Goal: Task Accomplishment & Management: Manage account settings

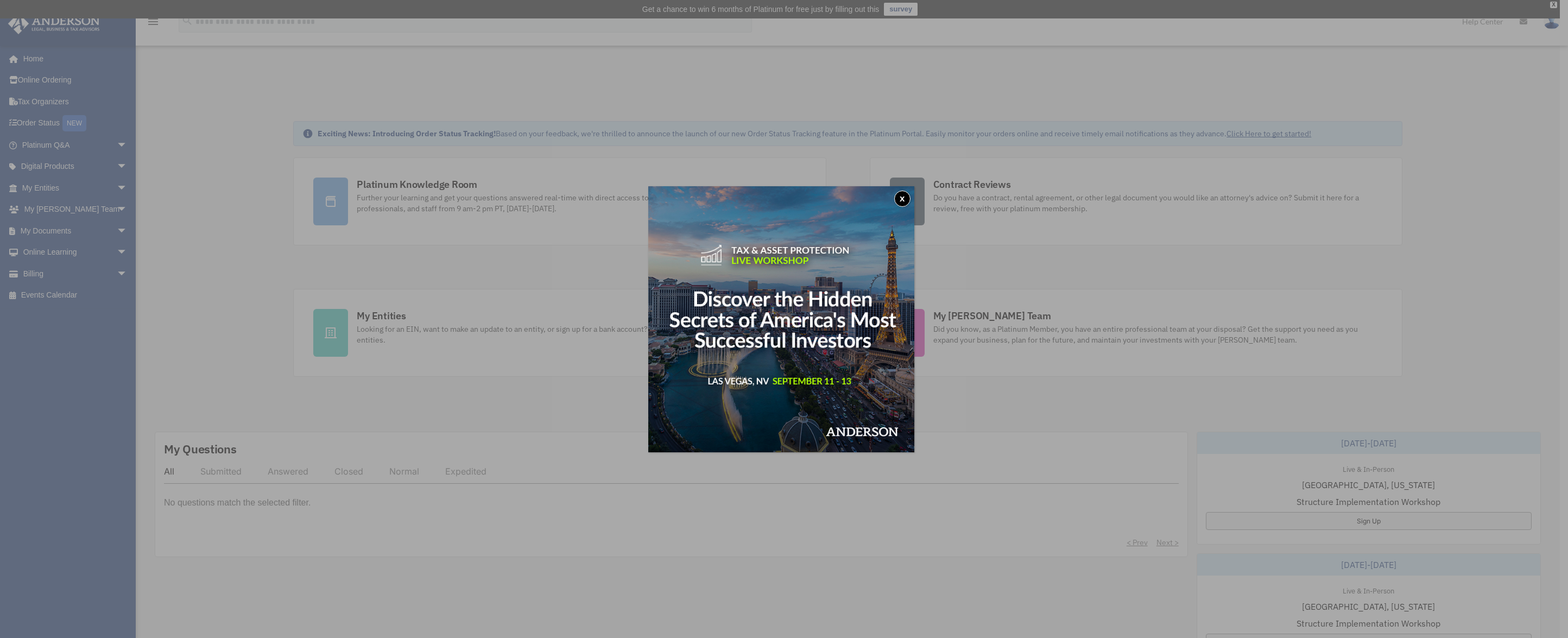
click at [902, 199] on button "x" at bounding box center [902, 198] width 16 height 16
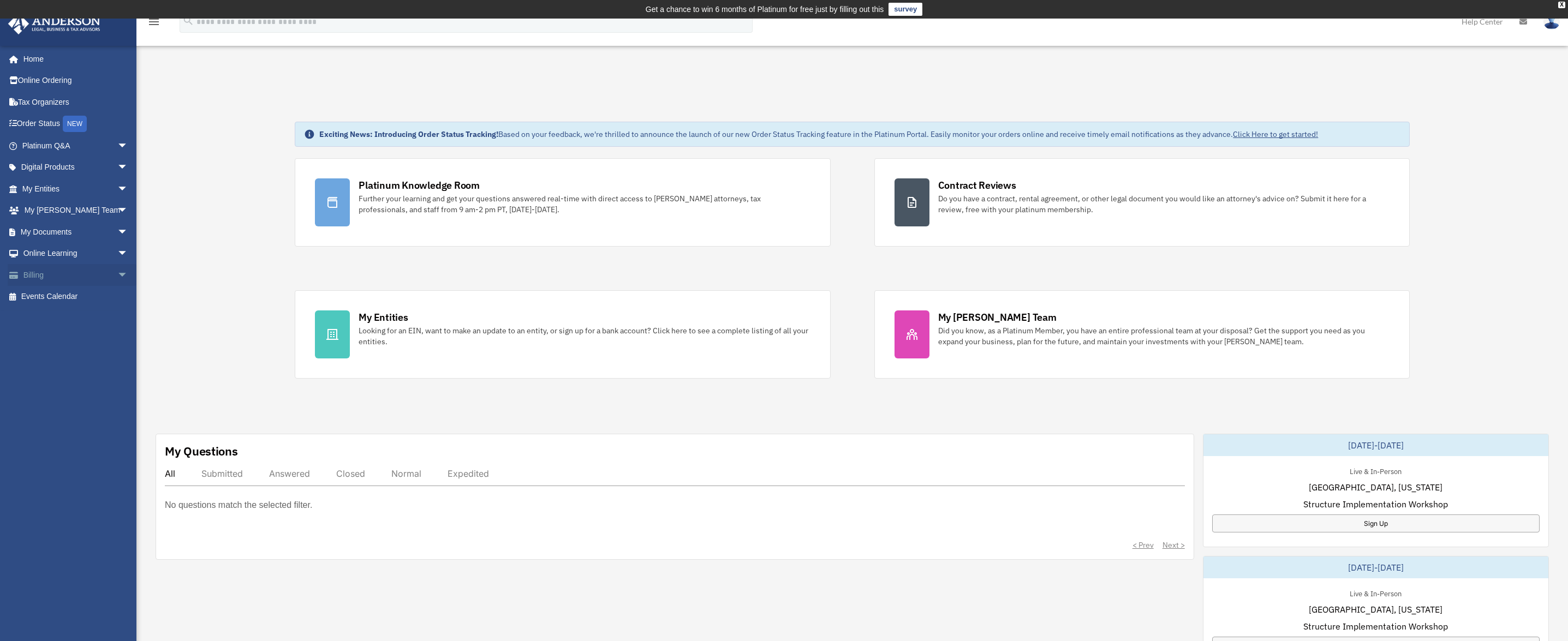
click at [84, 272] on link "Billing arrow_drop_down" at bounding box center [76, 275] width 137 height 22
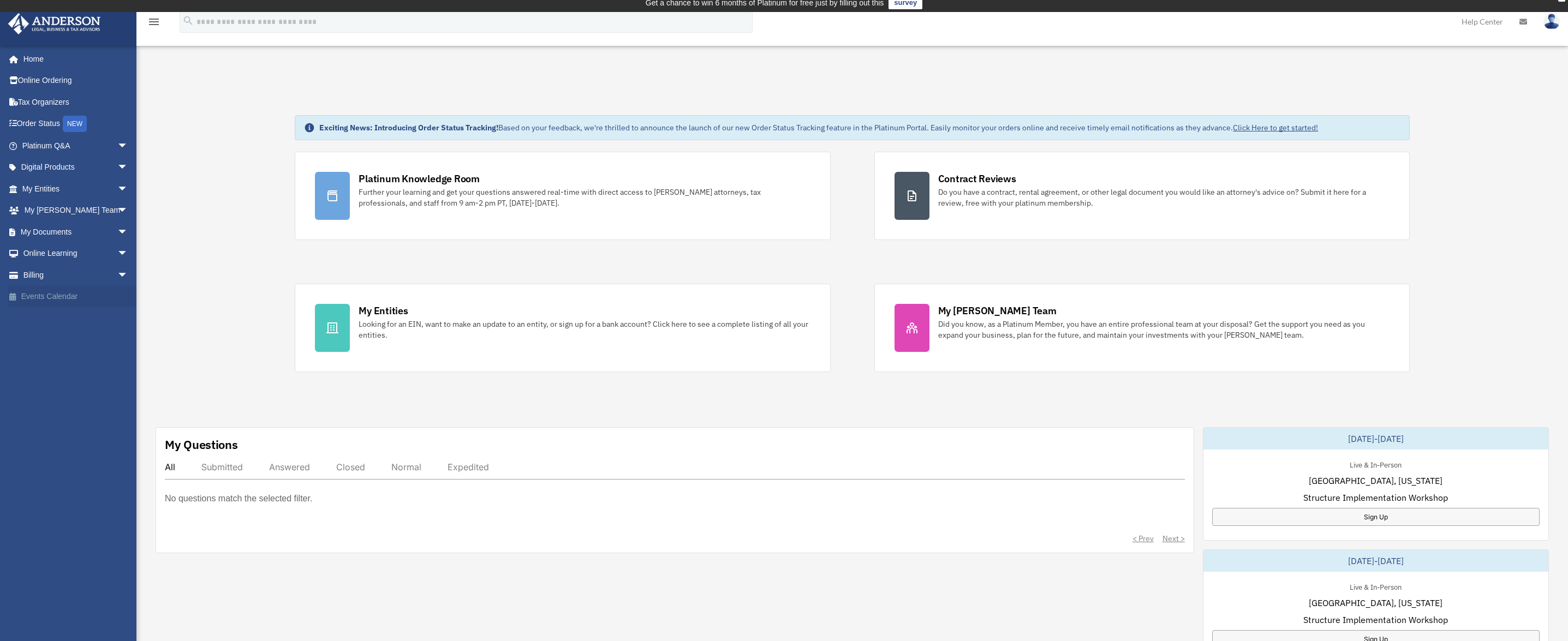
scroll to position [5, 0]
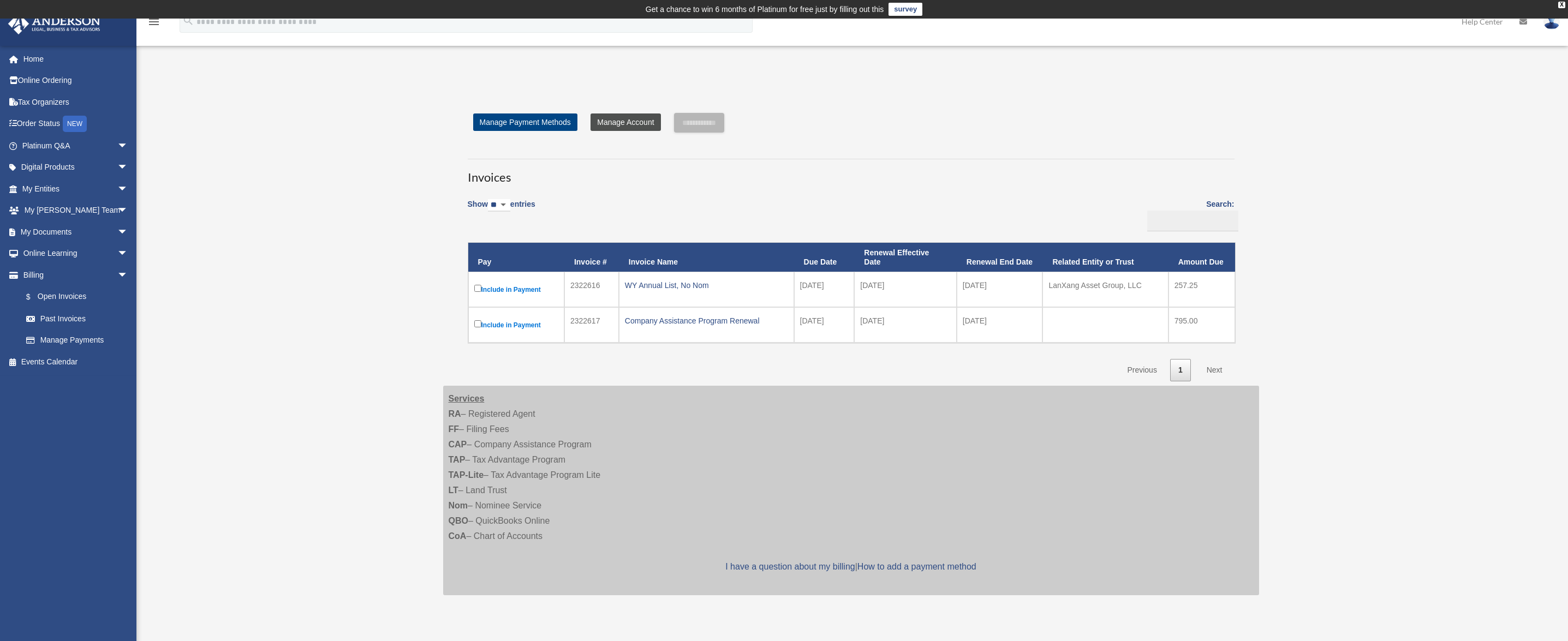
click at [613, 125] on link "Manage Account" at bounding box center [625, 122] width 70 height 18
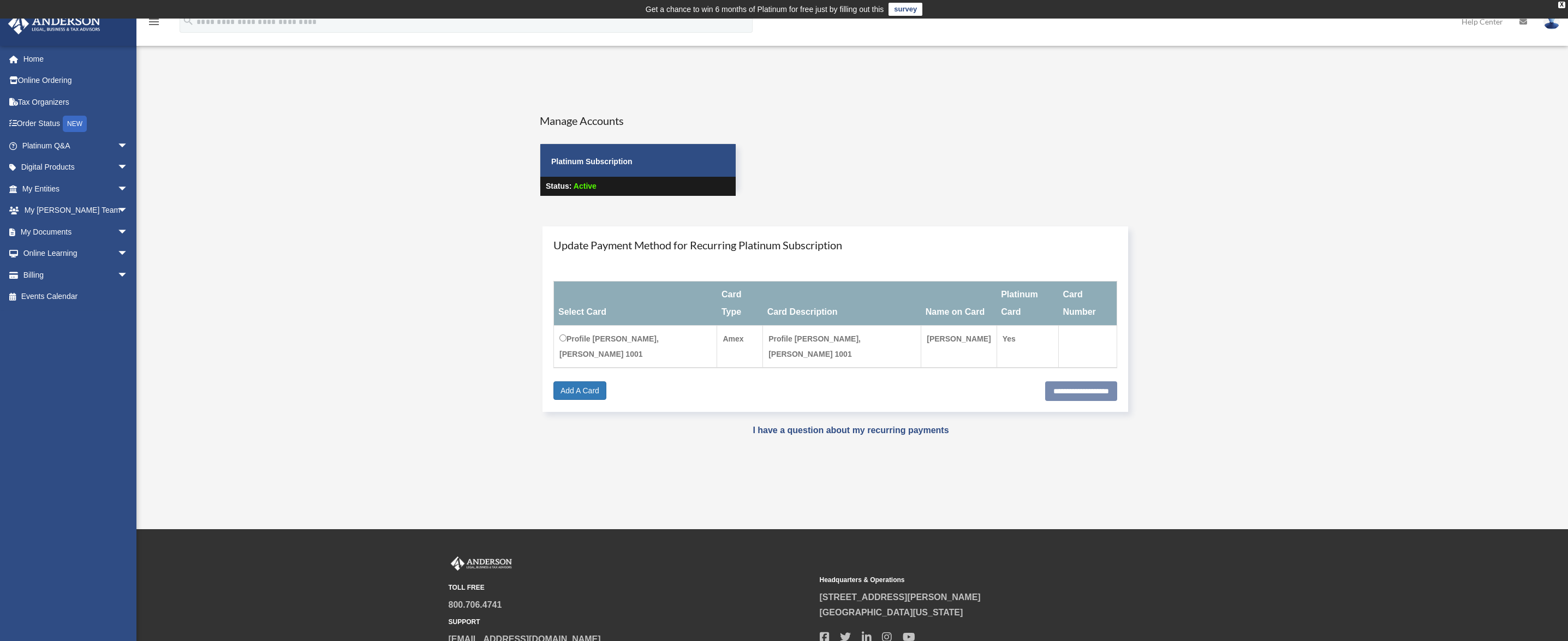
scroll to position [3, 0]
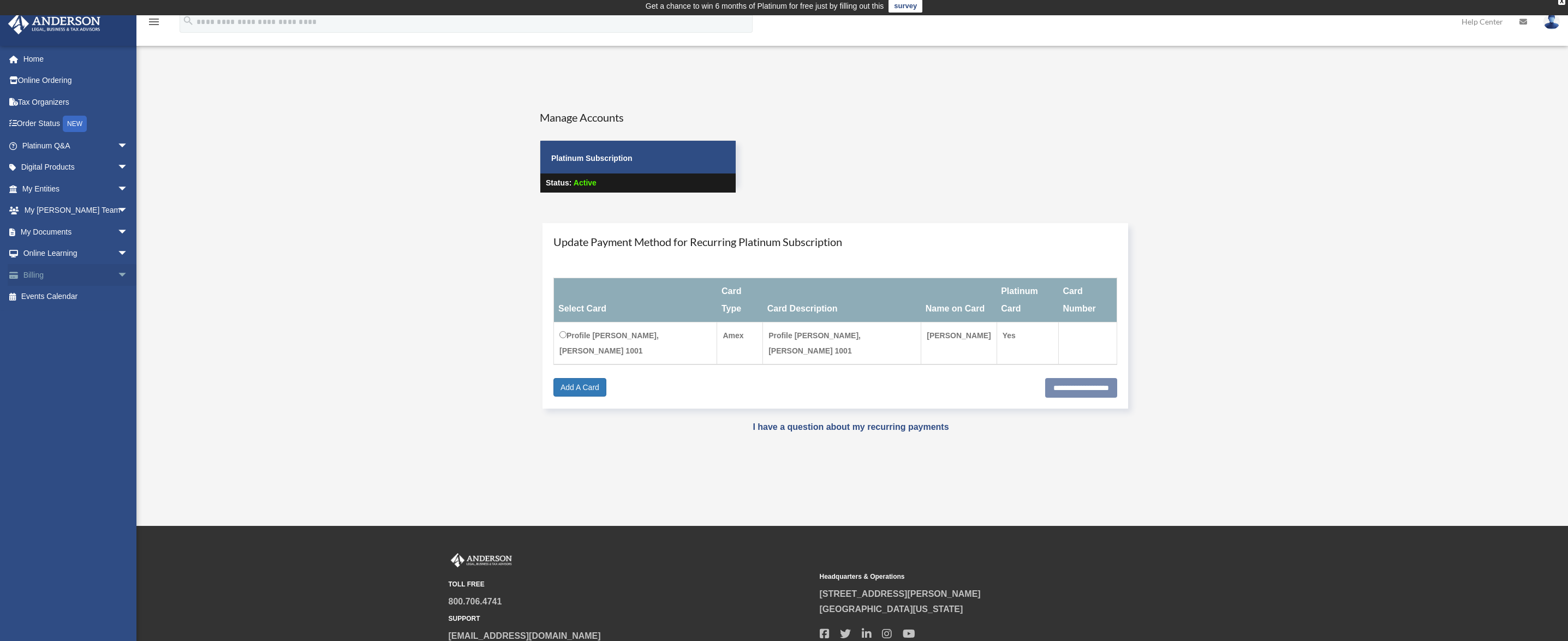
click at [118, 276] on span "arrow_drop_down" at bounding box center [128, 275] width 22 height 23
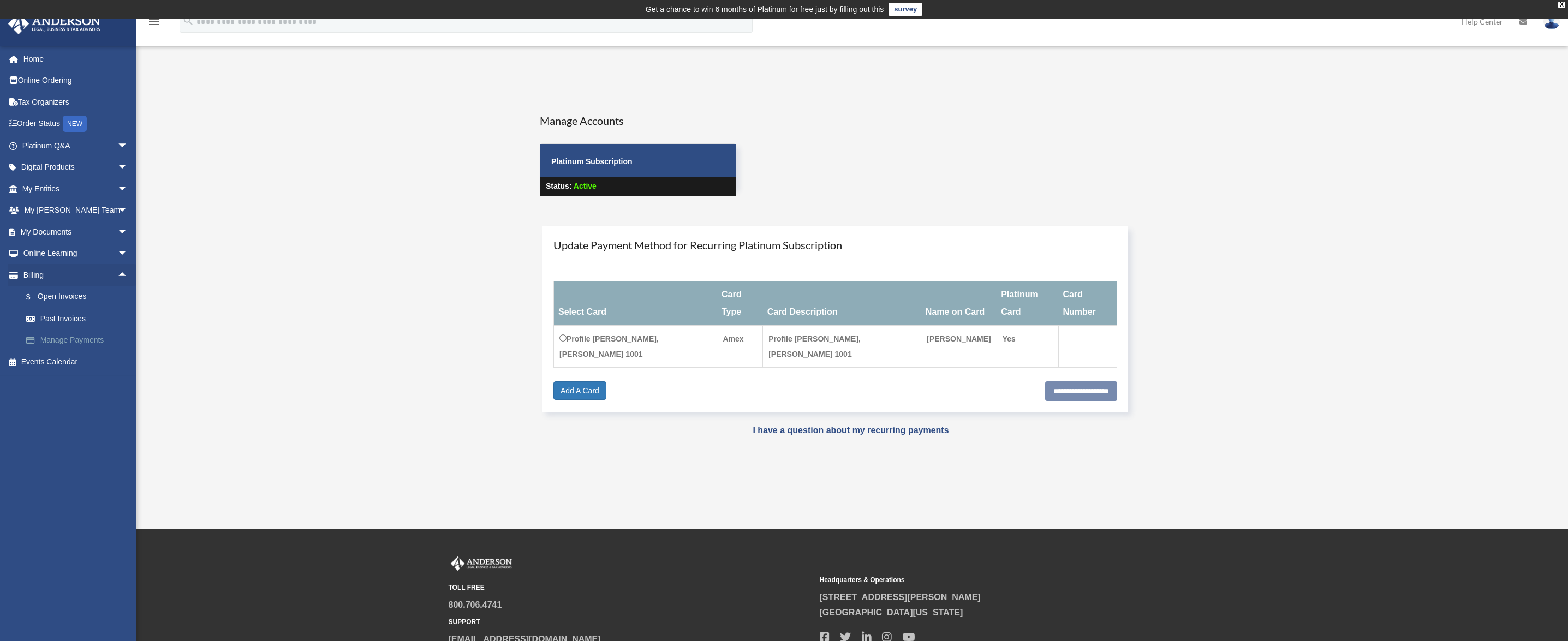
click at [89, 340] on link "Manage Payments" at bounding box center [80, 341] width 129 height 22
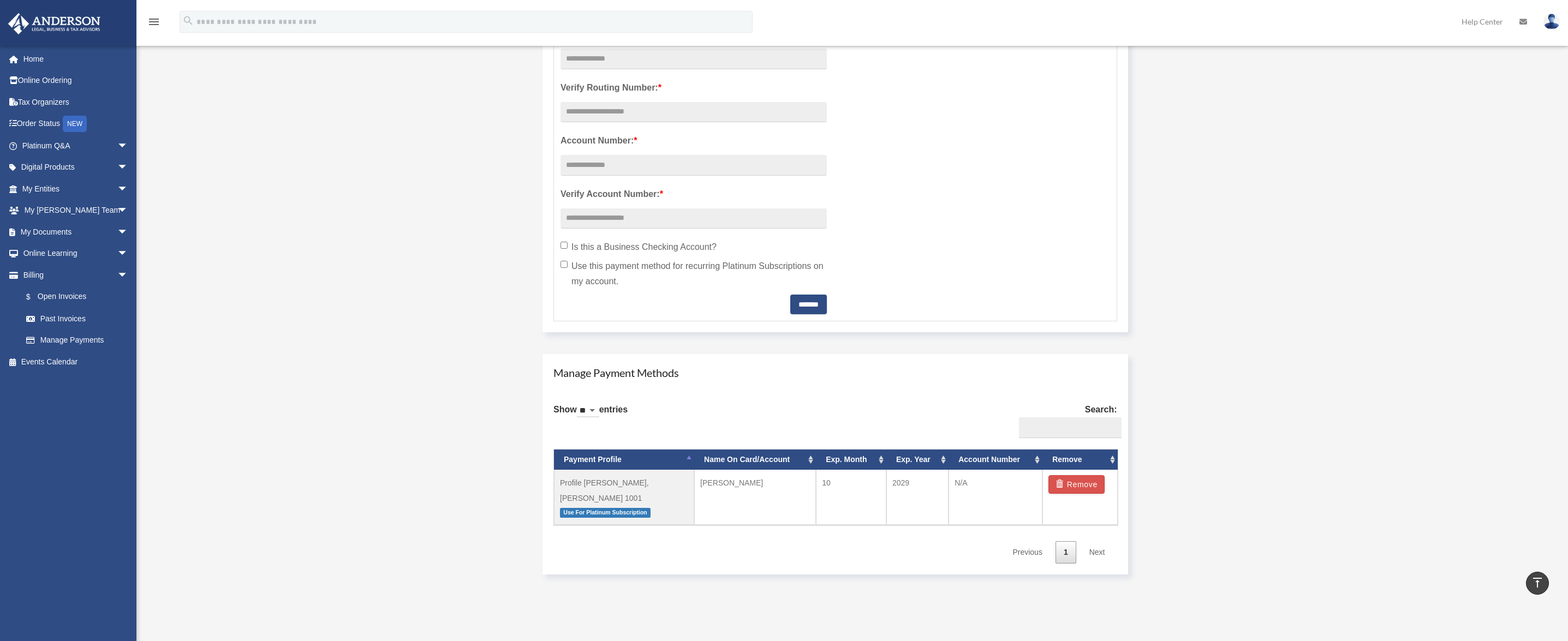
scroll to position [379, 0]
click at [1092, 486] on button "Remove" at bounding box center [1076, 485] width 56 height 18
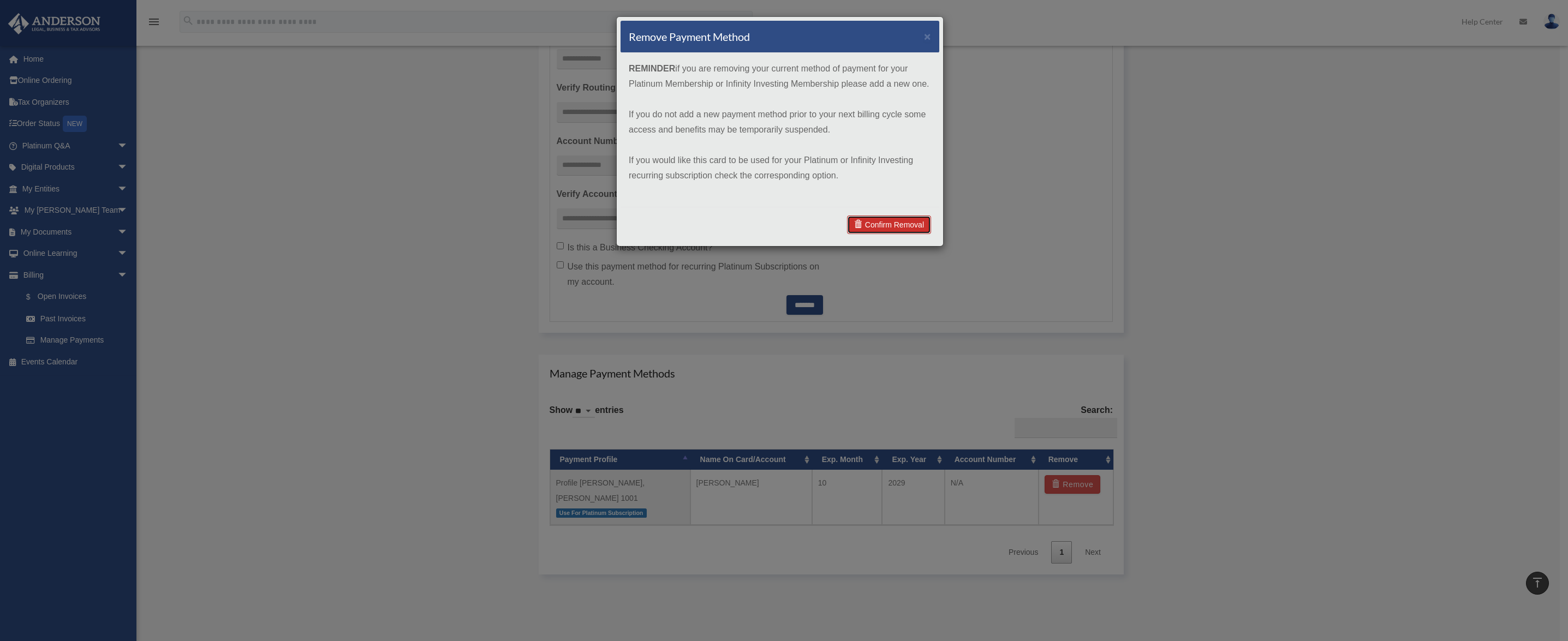
click at [901, 227] on link "Confirm Removal" at bounding box center [888, 224] width 84 height 18
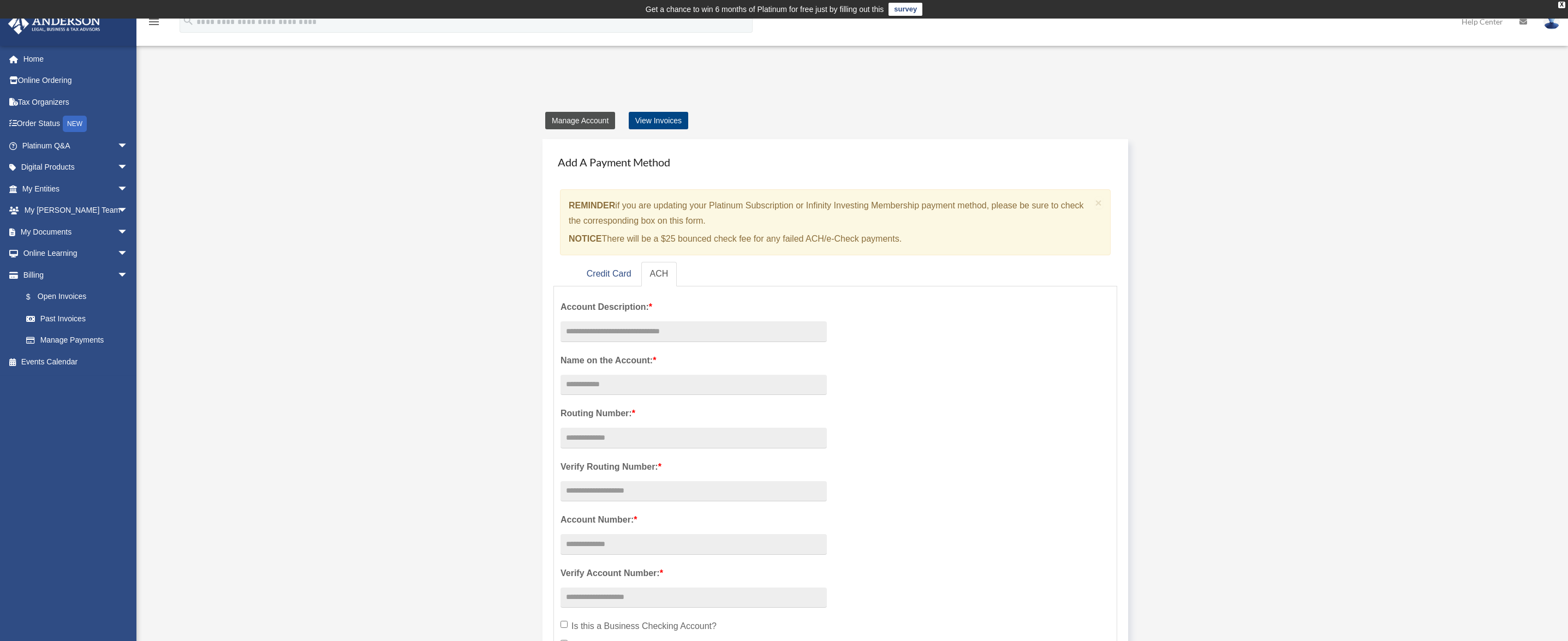
scroll to position [3, 0]
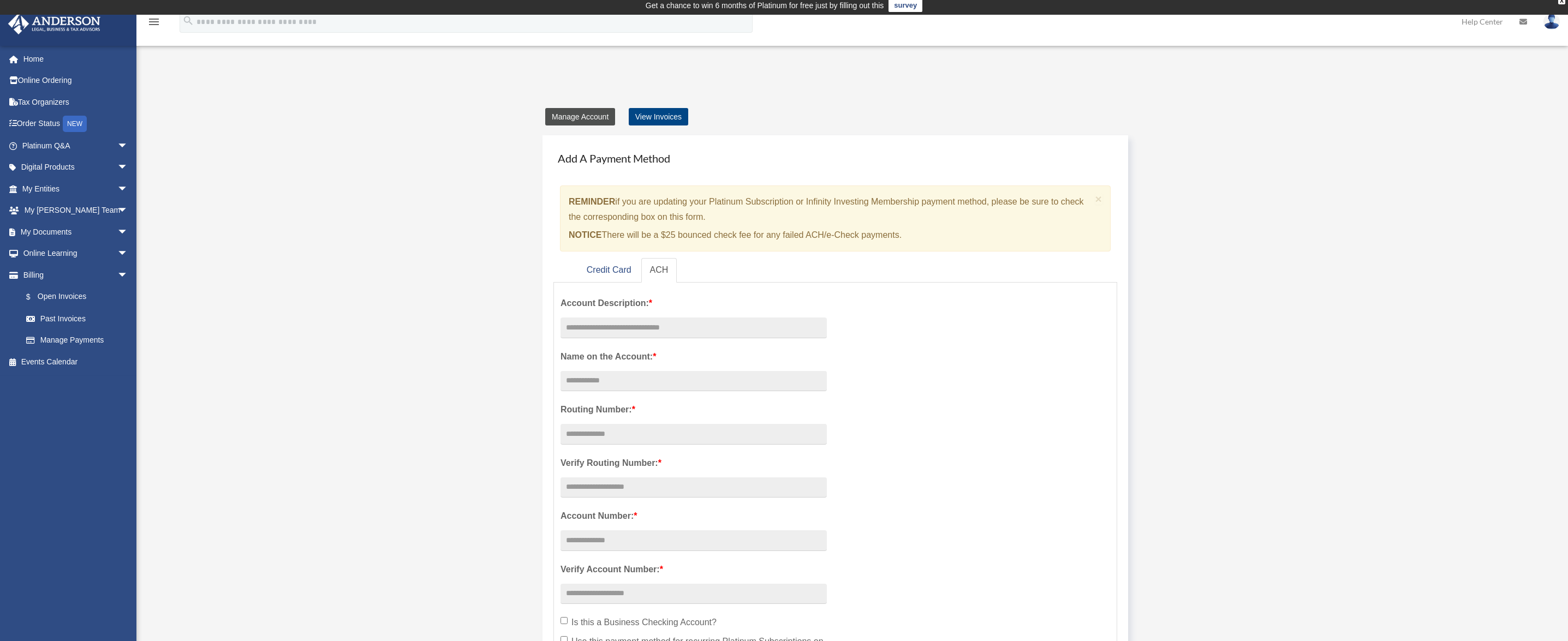
click at [581, 120] on link "Manage Account" at bounding box center [580, 117] width 70 height 18
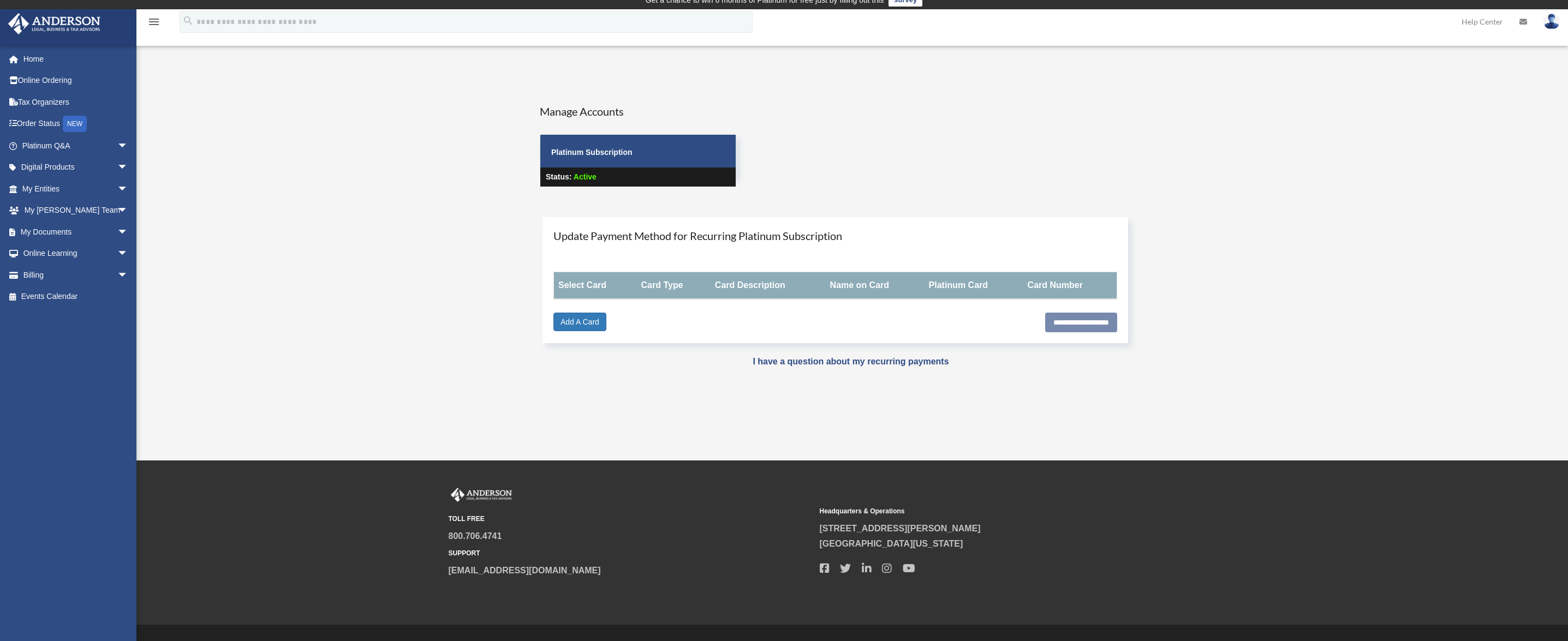
scroll to position [10, 0]
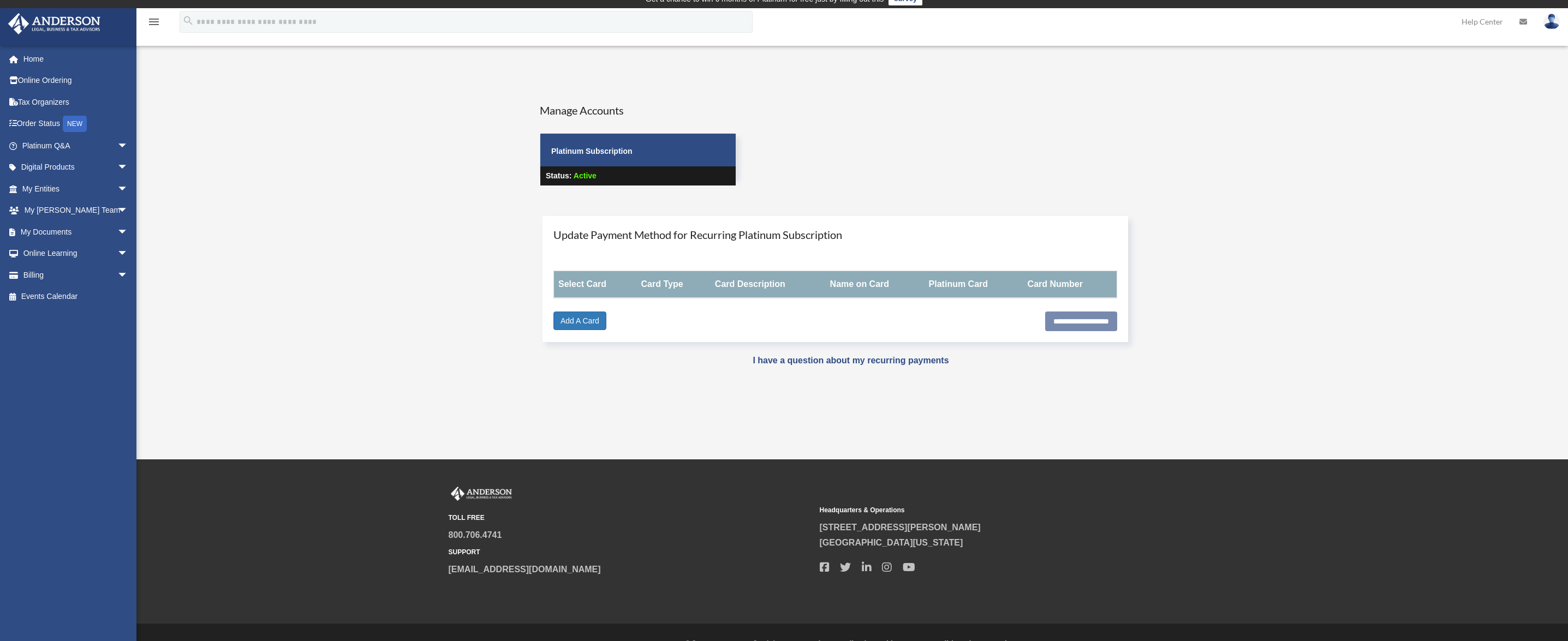
click at [1548, 24] on img at bounding box center [1551, 21] width 17 height 16
click at [584, 179] on span "Active" at bounding box center [584, 176] width 23 height 9
click at [117, 146] on span "arrow_drop_down" at bounding box center [128, 146] width 22 height 23
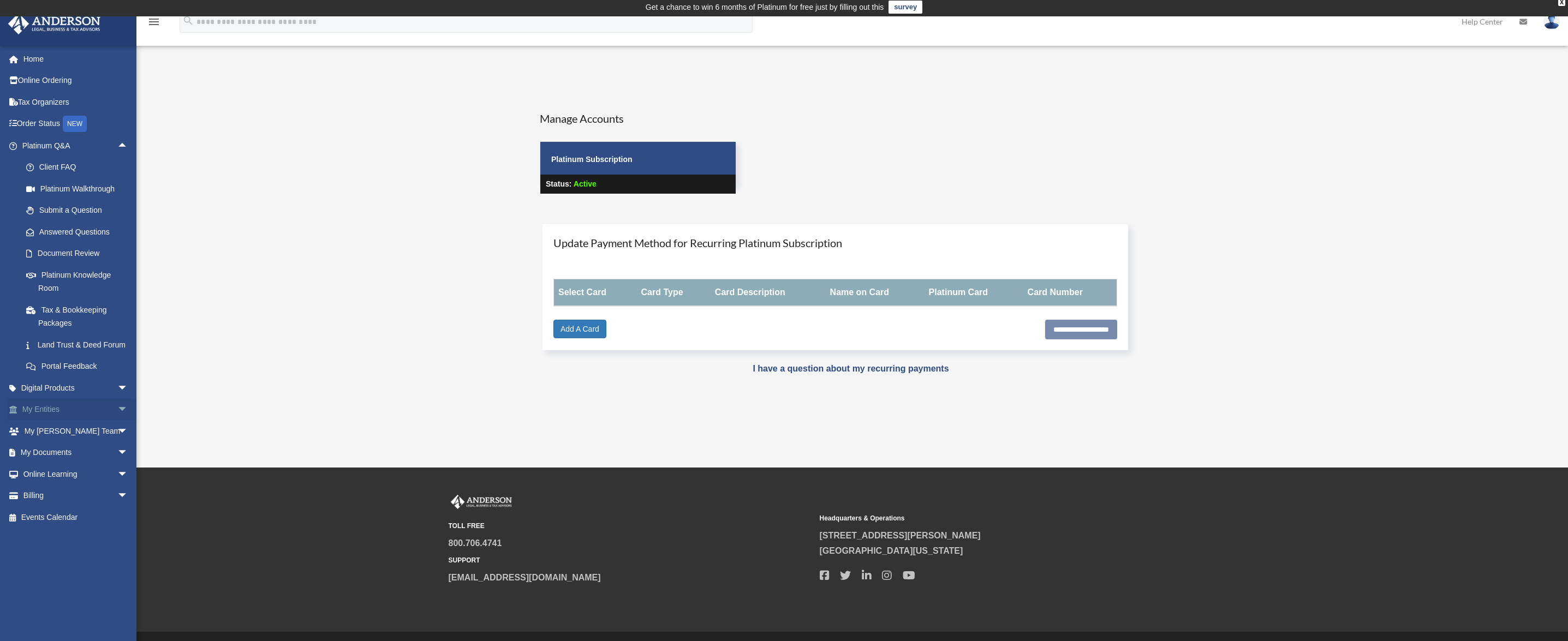
scroll to position [0, 0]
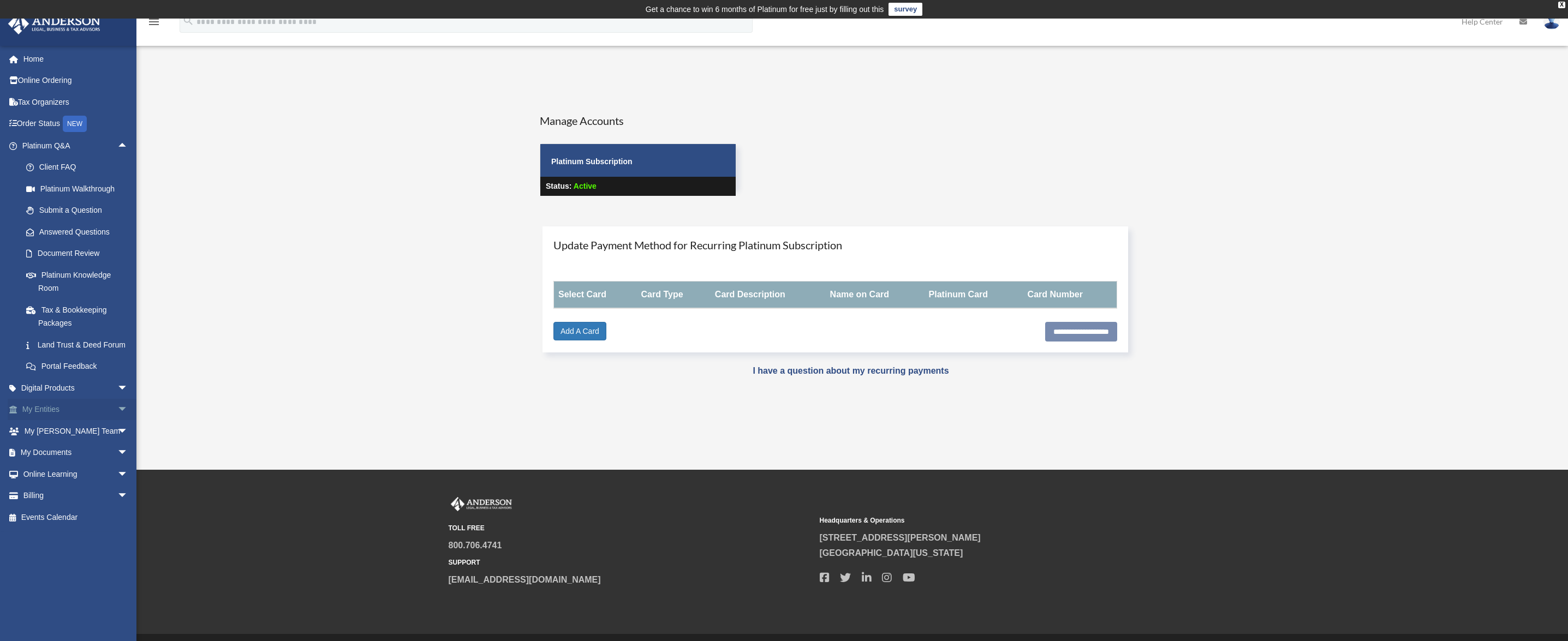
click at [117, 421] on span "arrow_drop_down" at bounding box center [128, 410] width 22 height 23
click at [117, 421] on span "arrow_drop_up" at bounding box center [128, 410] width 22 height 23
click at [117, 464] on span "arrow_drop_down" at bounding box center [128, 453] width 22 height 23
click at [117, 464] on span "arrow_drop_up" at bounding box center [128, 453] width 22 height 23
click at [117, 508] on span "arrow_drop_down" at bounding box center [128, 496] width 22 height 23
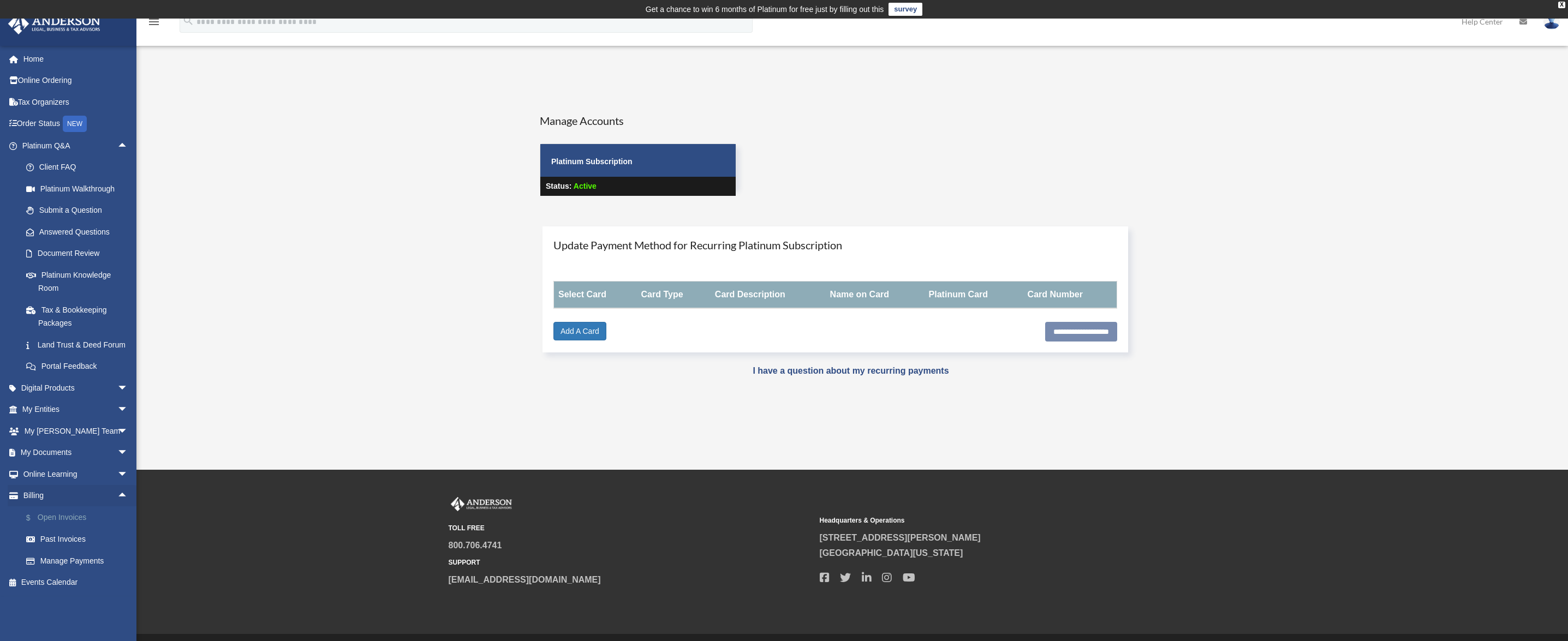
click at [62, 528] on link "$ Open Invoices" at bounding box center [80, 517] width 129 height 23
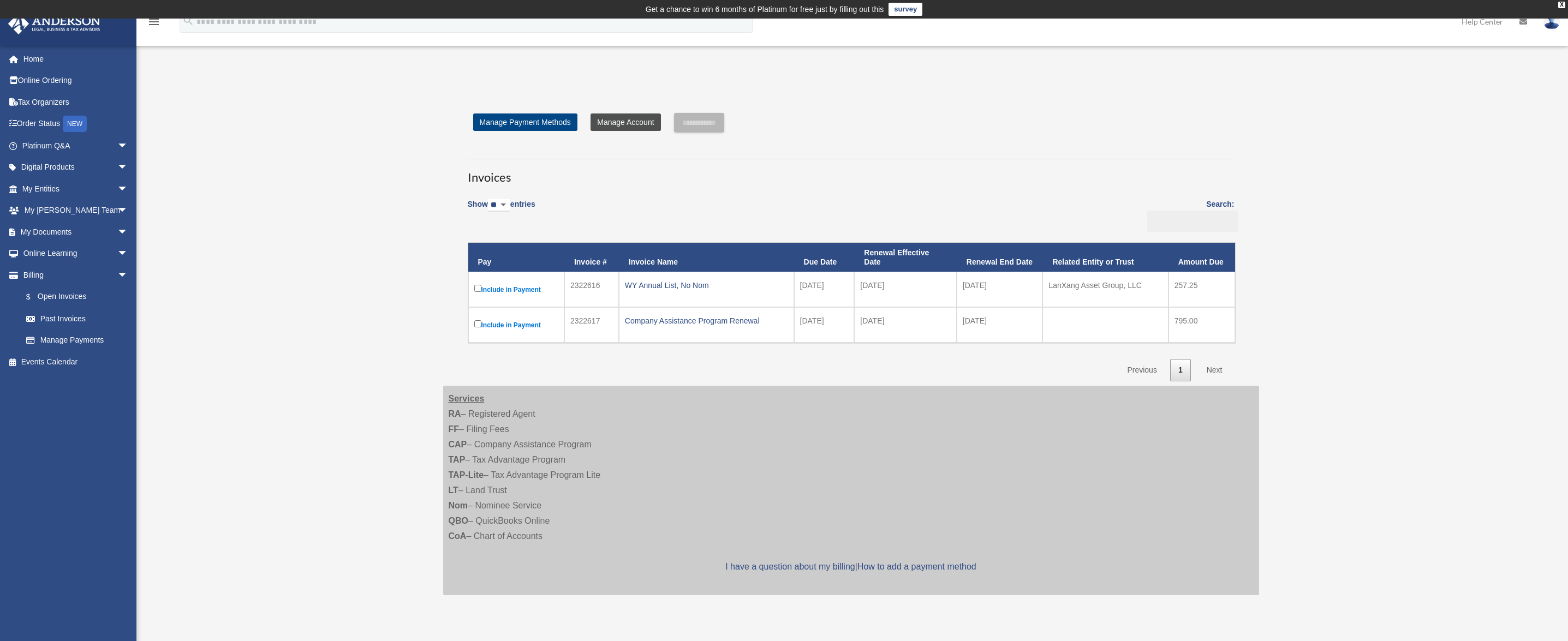
click at [632, 128] on link "Manage Account" at bounding box center [625, 122] width 70 height 18
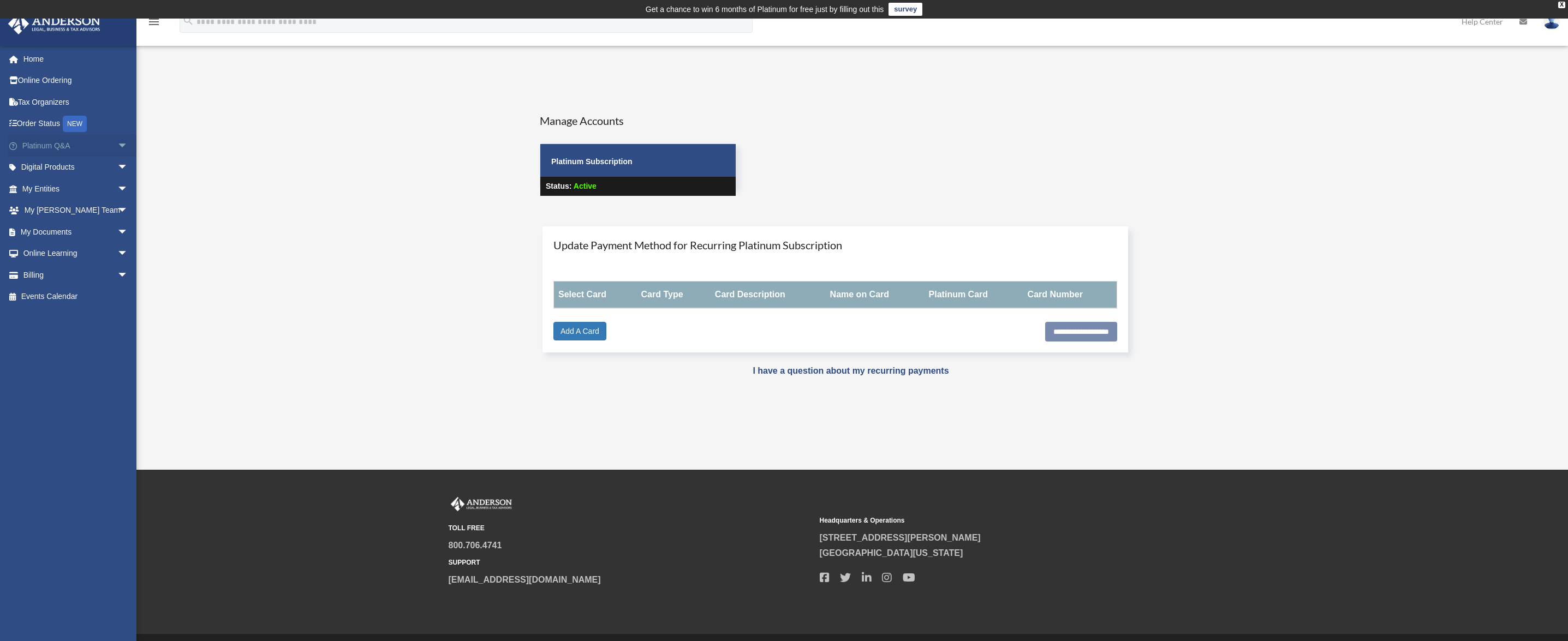
click at [117, 146] on span "arrow_drop_down" at bounding box center [128, 146] width 22 height 23
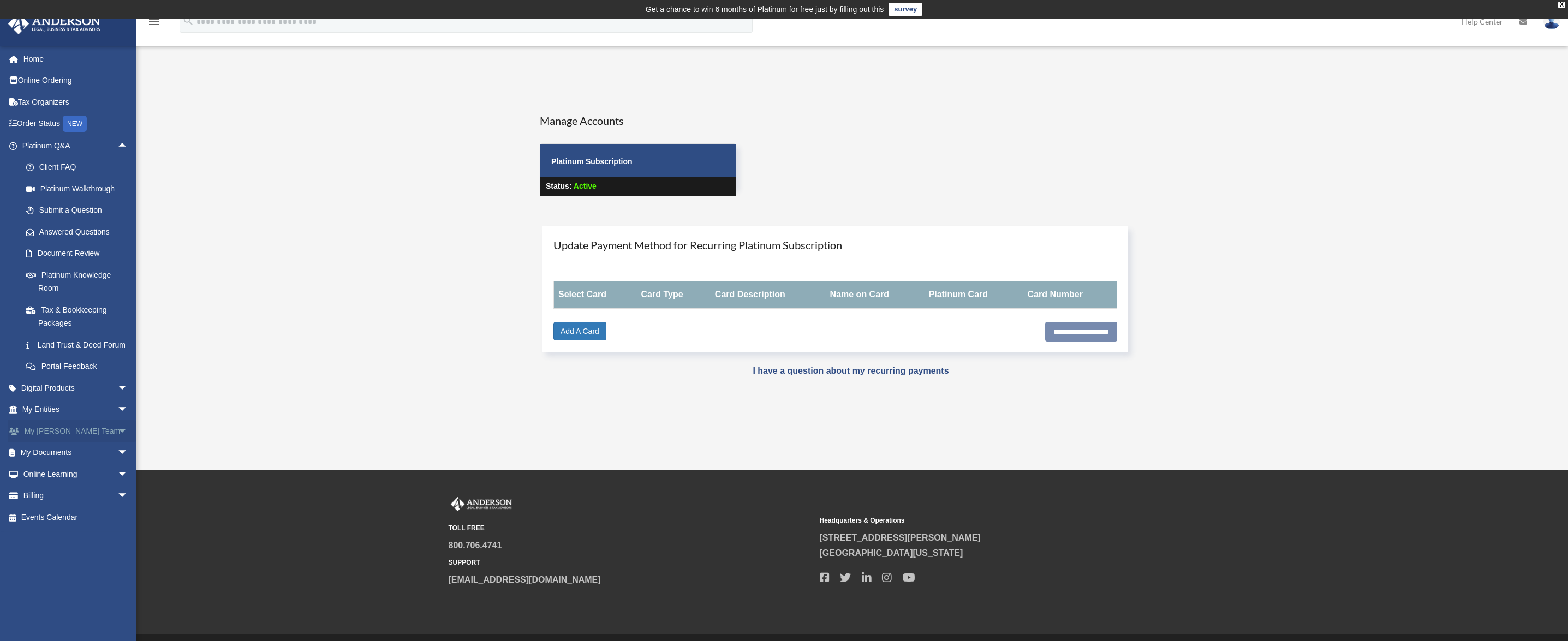
scroll to position [7, 0]
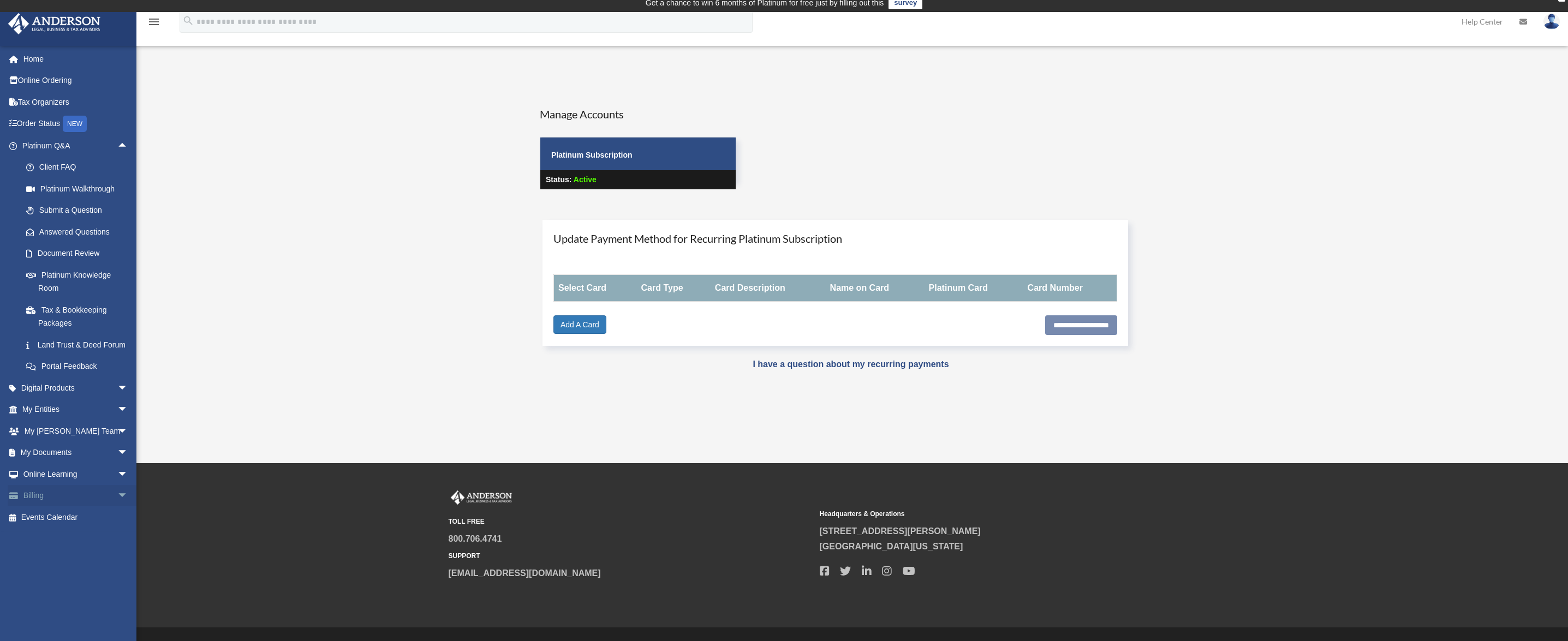
click at [45, 507] on link "Billing arrow_drop_down" at bounding box center [76, 496] width 137 height 22
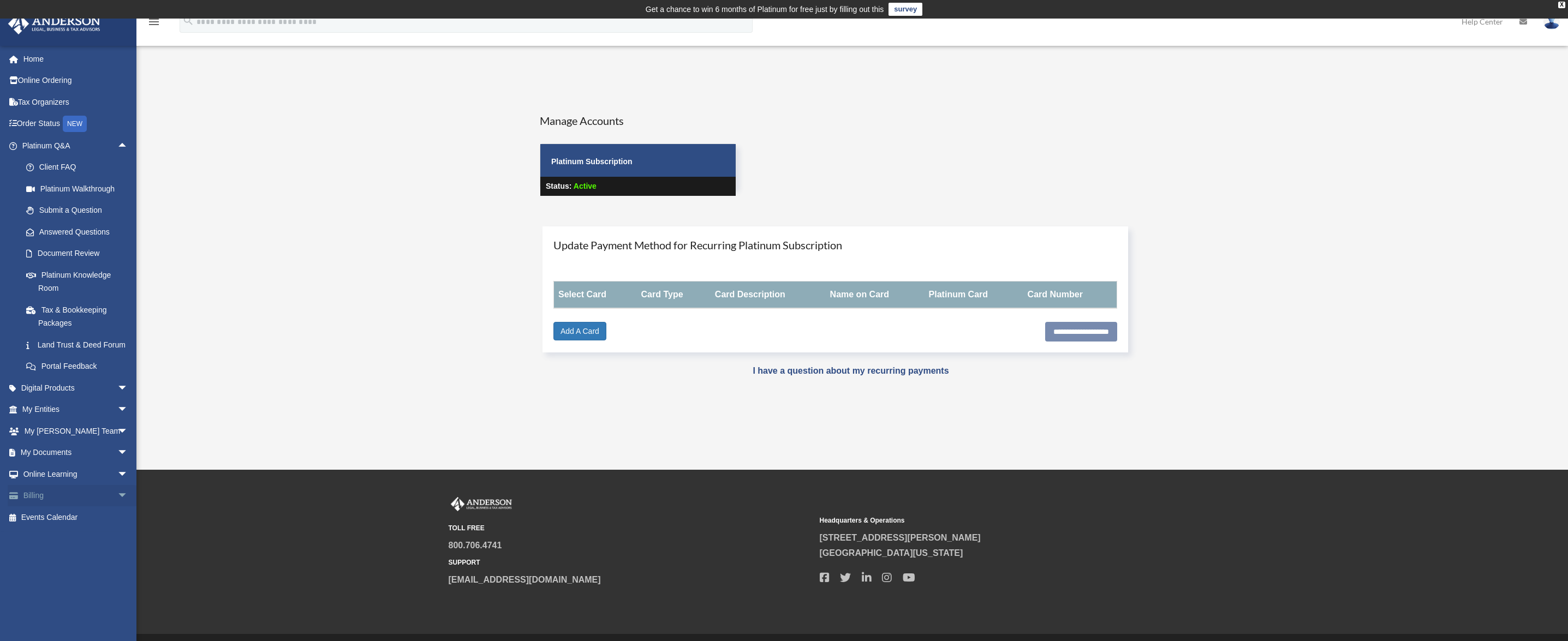
click at [117, 508] on span "arrow_drop_down" at bounding box center [128, 496] width 22 height 23
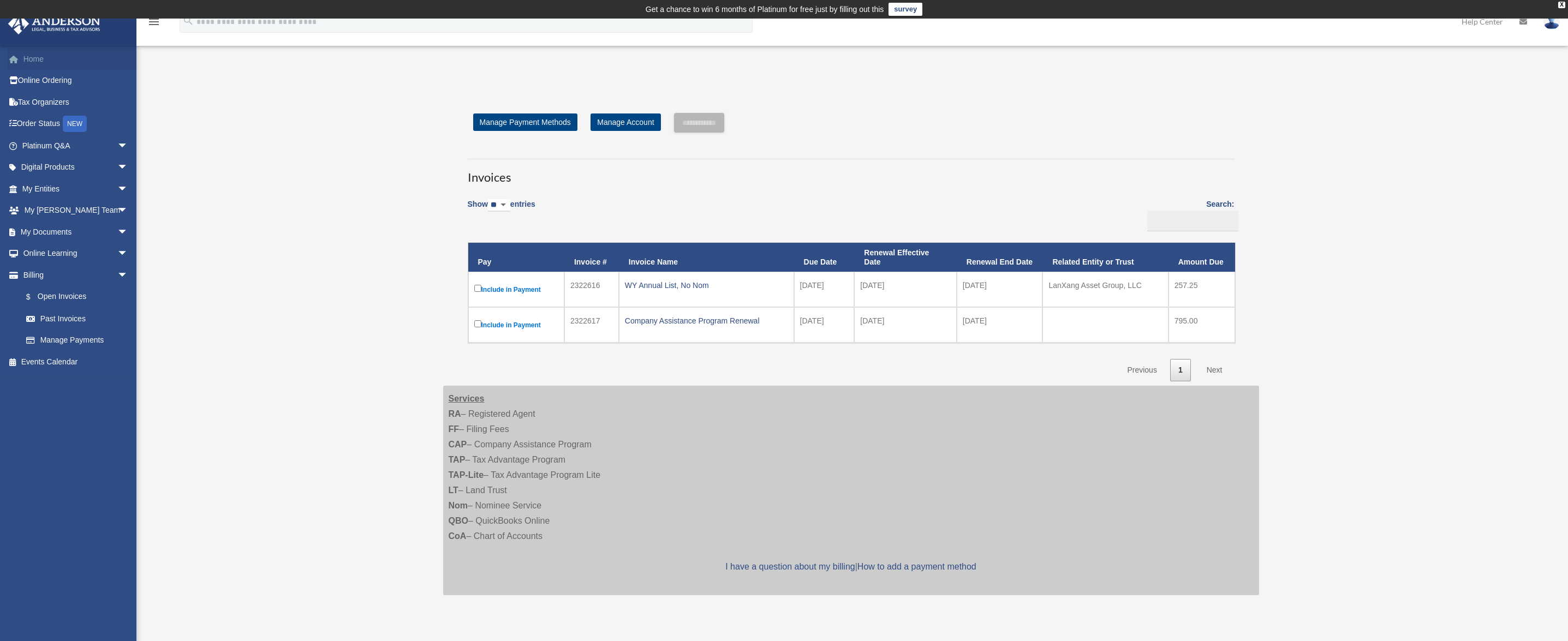
click at [28, 61] on link "Home" at bounding box center [76, 59] width 137 height 22
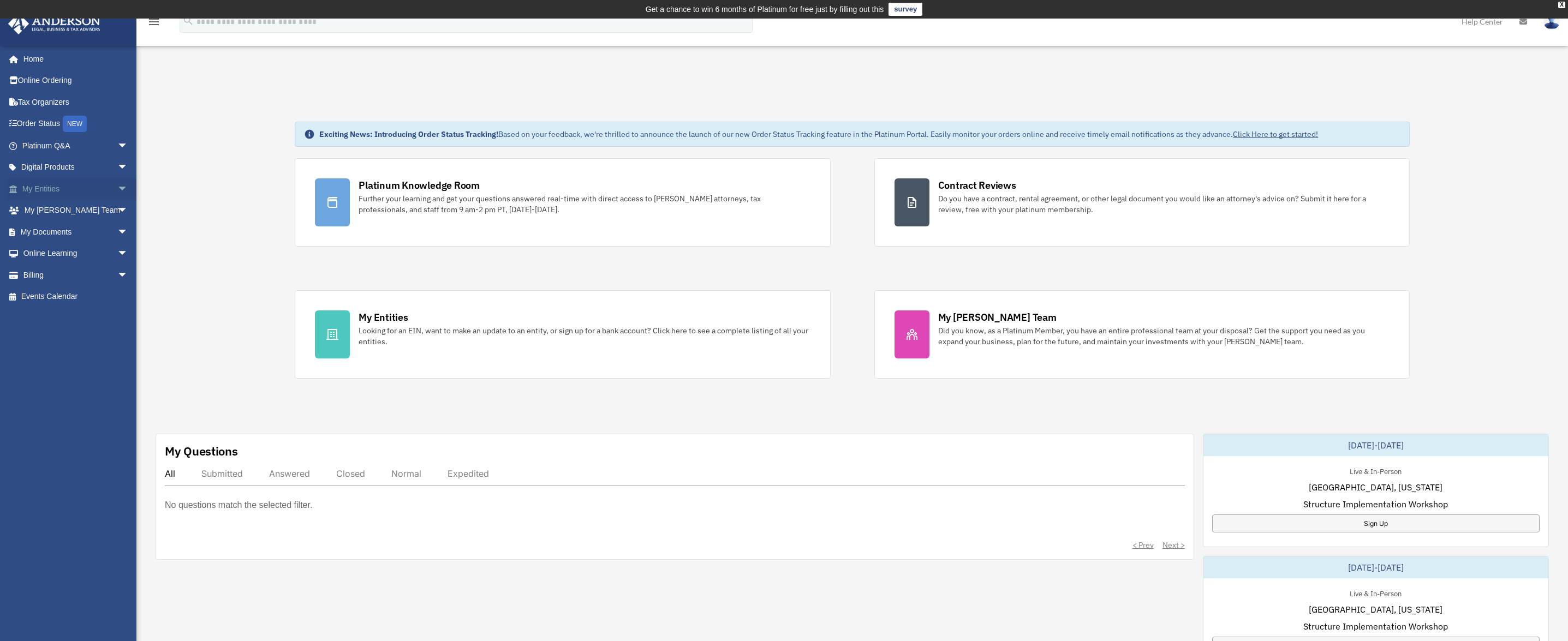
click at [117, 188] on span "arrow_drop_down" at bounding box center [128, 189] width 22 height 23
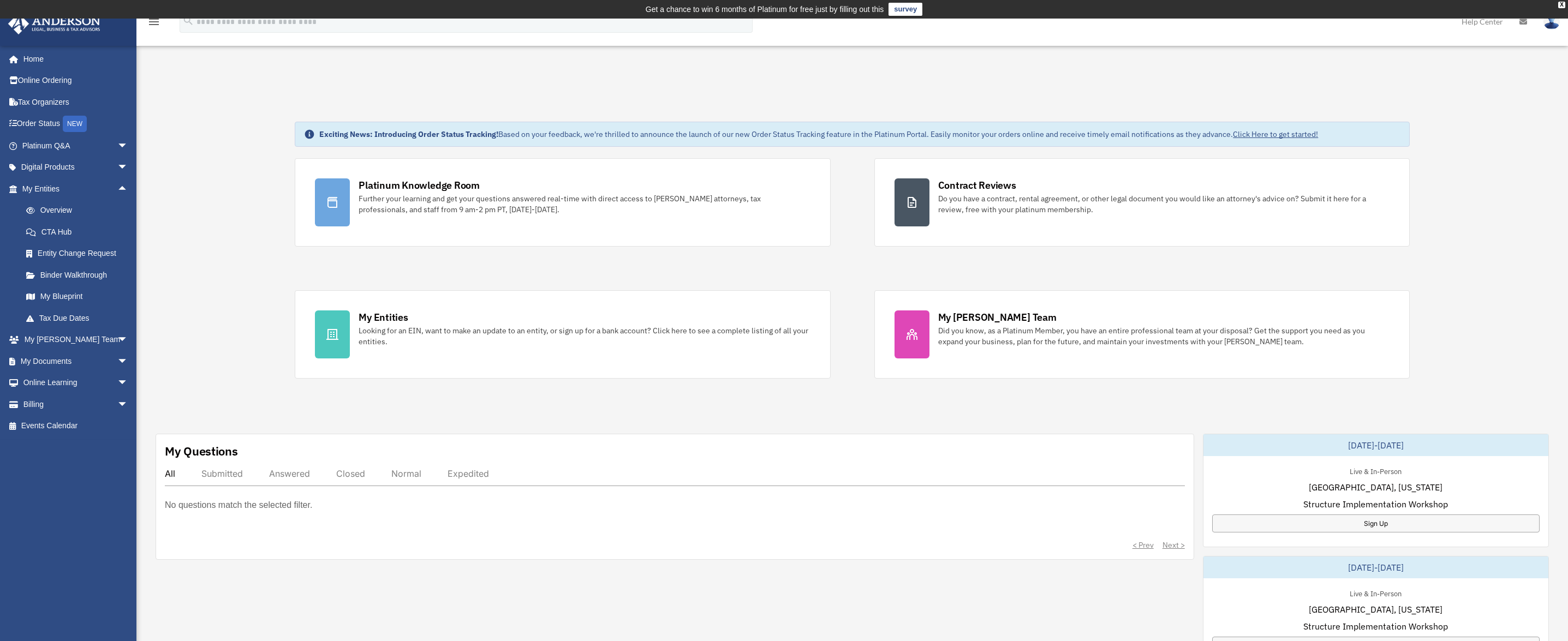
click at [194, 183] on div "Exciting News: Introducing Order Status Tracking! Based on your feedback, we're…" at bounding box center [852, 579] width 1447 height 969
